Goal: Information Seeking & Learning: Learn about a topic

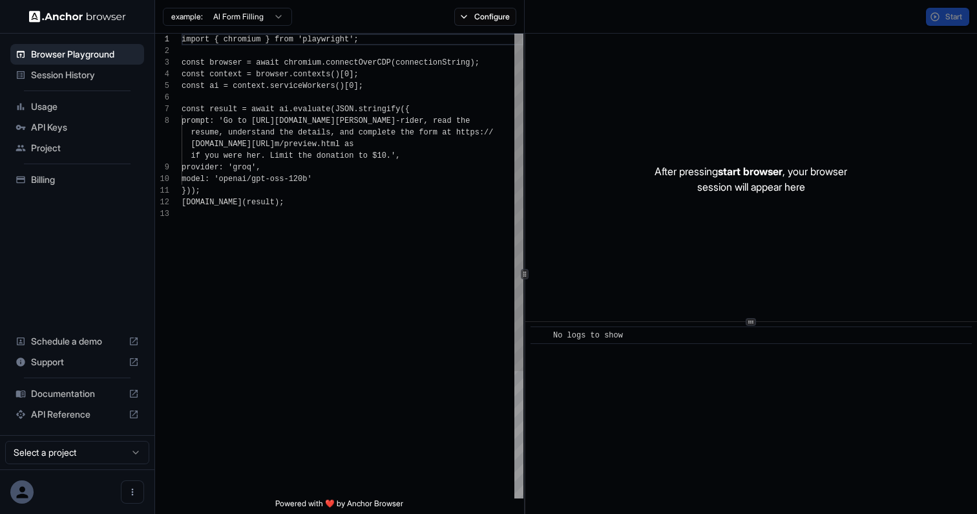
scroll to position [81, 0]
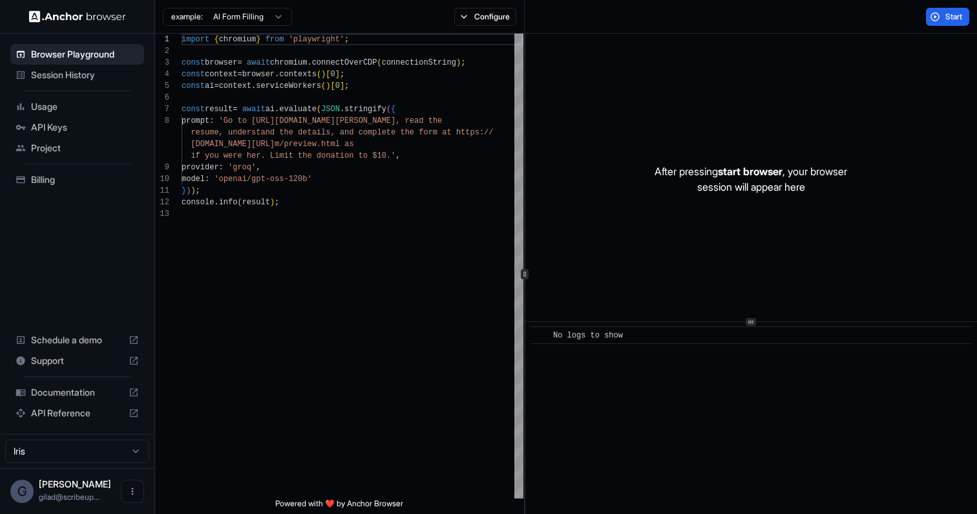
click at [87, 149] on span "Project" at bounding box center [85, 148] width 108 height 13
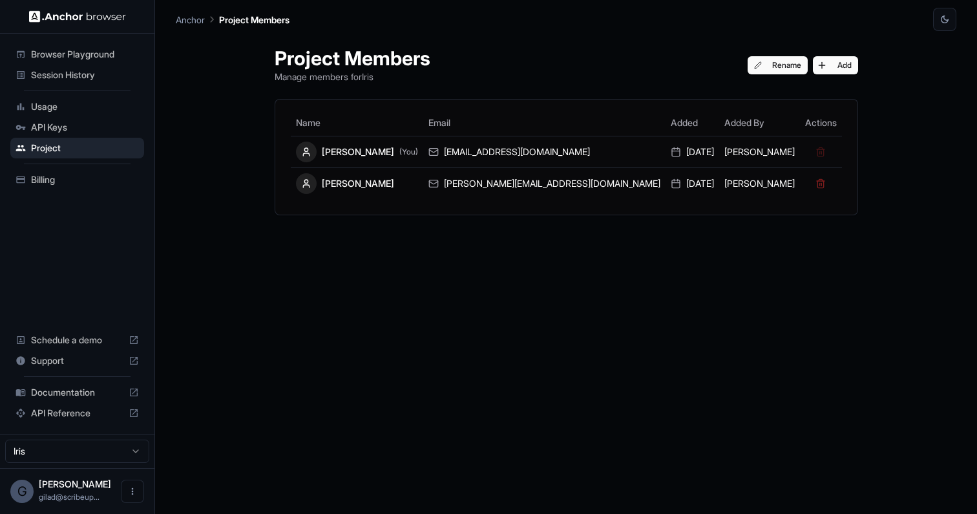
click at [112, 81] on div "Session History" at bounding box center [77, 75] width 134 height 21
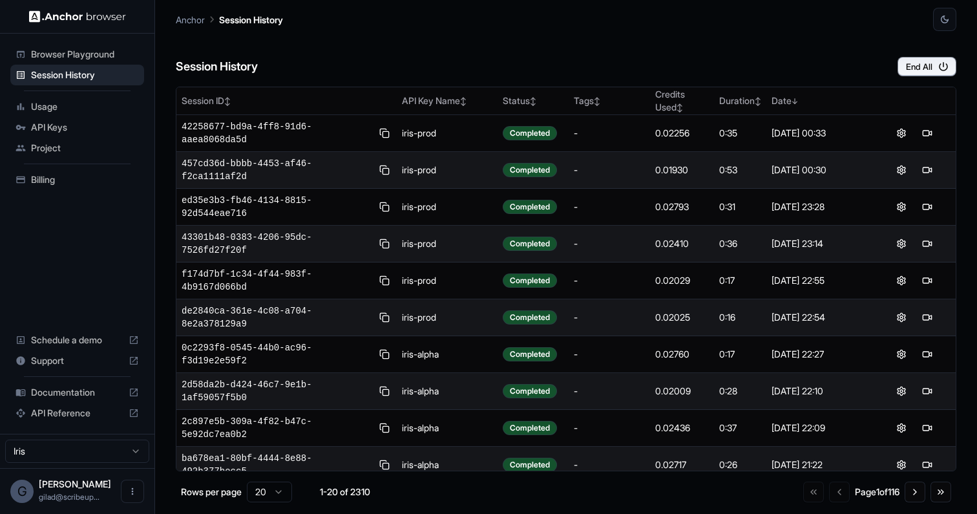
click at [119, 56] on span "Browser Playground" at bounding box center [85, 54] width 108 height 13
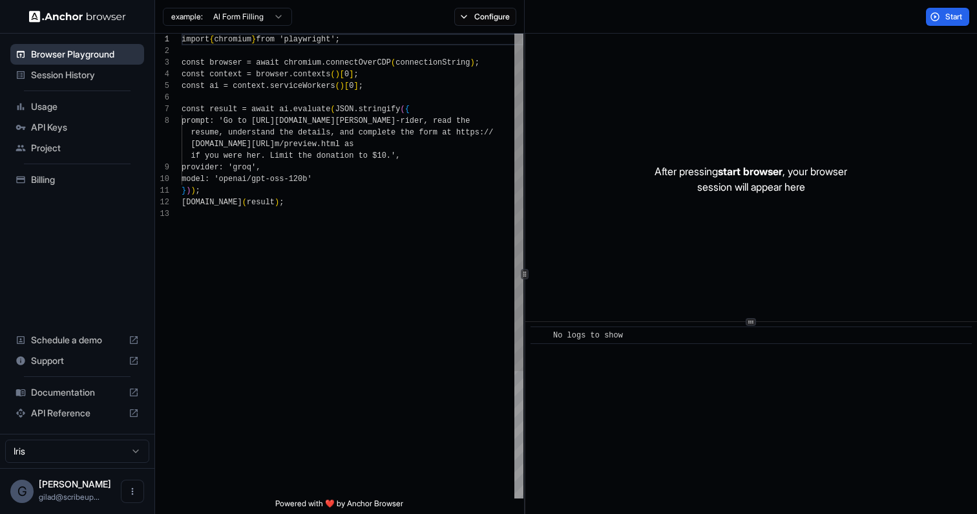
scroll to position [81, 0]
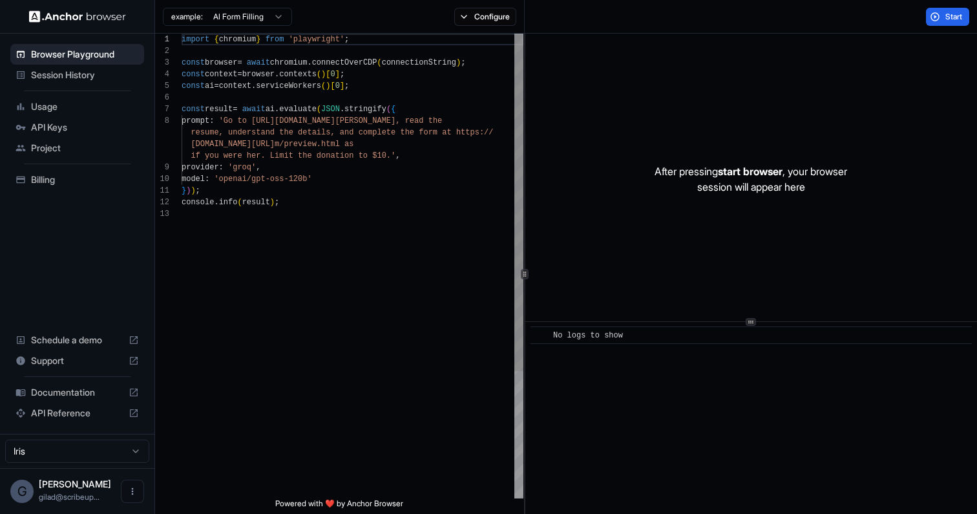
click at [138, 73] on span "Session History" at bounding box center [85, 75] width 108 height 13
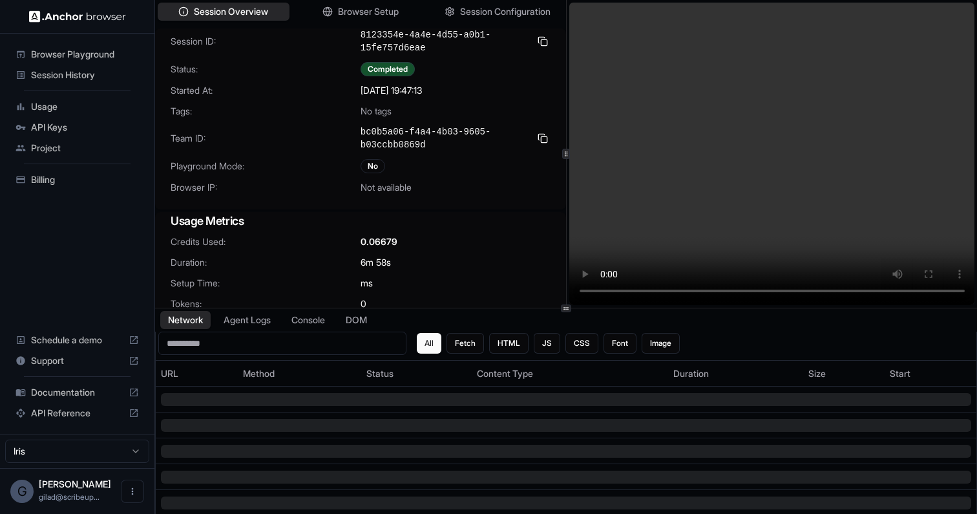
click at [736, 153] on video at bounding box center [772, 154] width 406 height 302
click at [681, 104] on video at bounding box center [772, 154] width 406 height 302
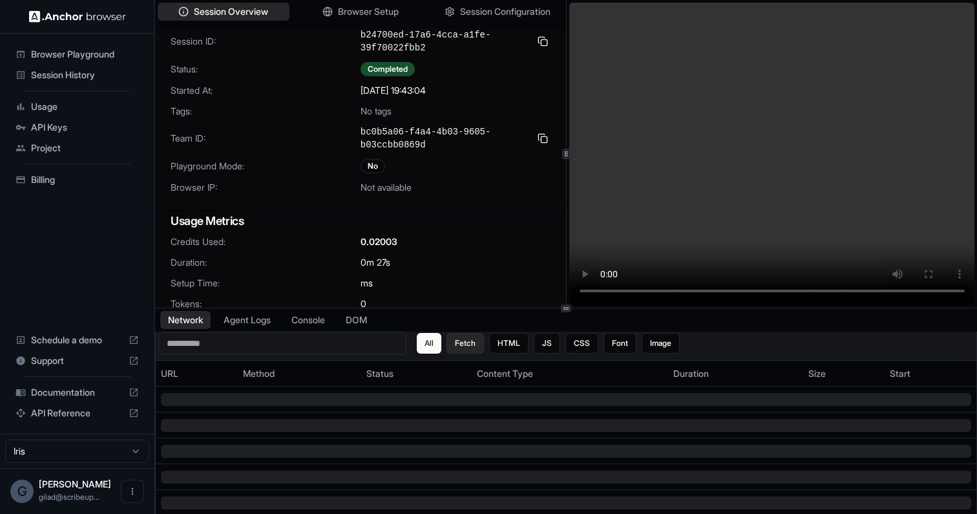
click at [471, 342] on button "Fetch" at bounding box center [465, 343] width 37 height 21
click at [511, 342] on button "HTML" at bounding box center [508, 343] width 39 height 21
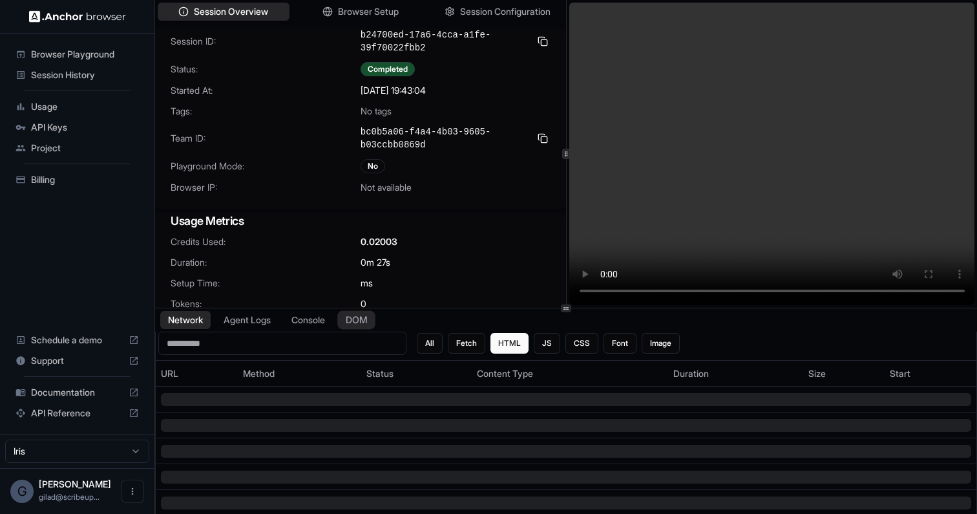
click at [353, 317] on button "DOM" at bounding box center [356, 320] width 38 height 19
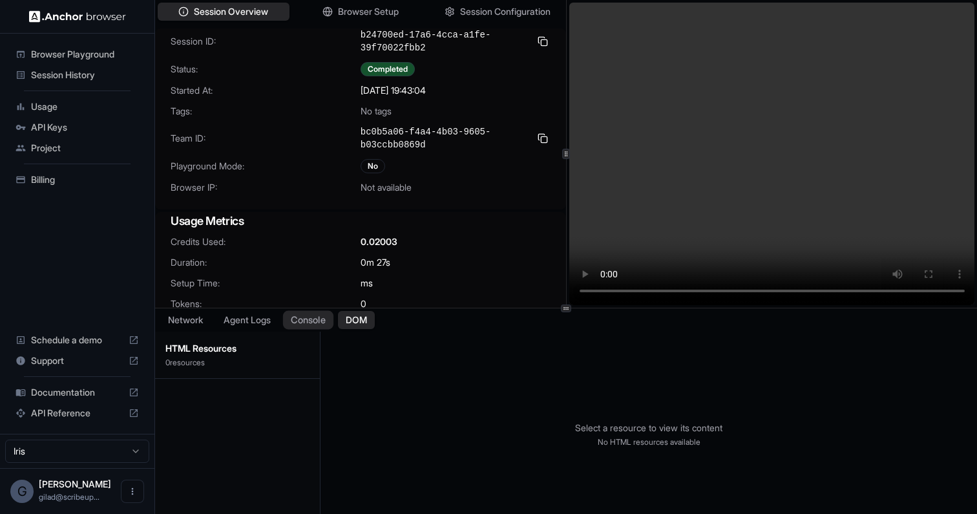
click at [322, 326] on button "Console" at bounding box center [308, 320] width 50 height 19
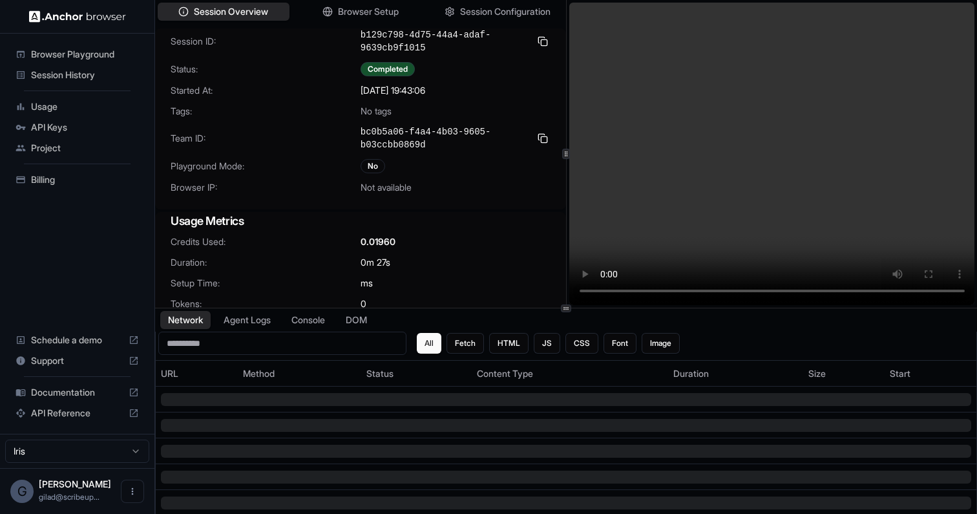
click at [763, 150] on video at bounding box center [772, 154] width 406 height 302
